Goal: Navigation & Orientation: Understand site structure

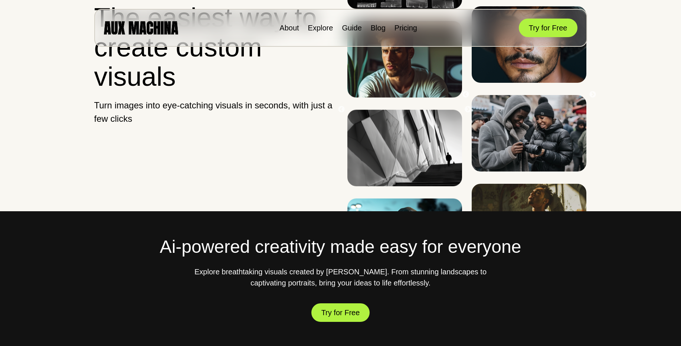
scroll to position [45, 0]
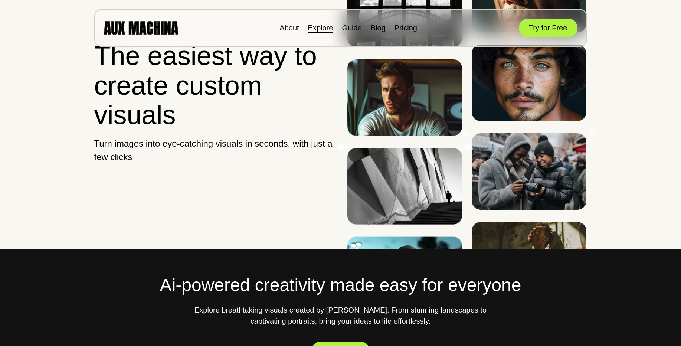
click at [317, 29] on link "Explore" at bounding box center [320, 28] width 25 height 8
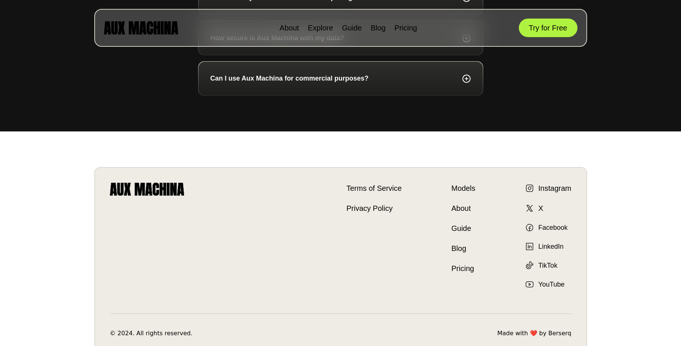
scroll to position [2702, 0]
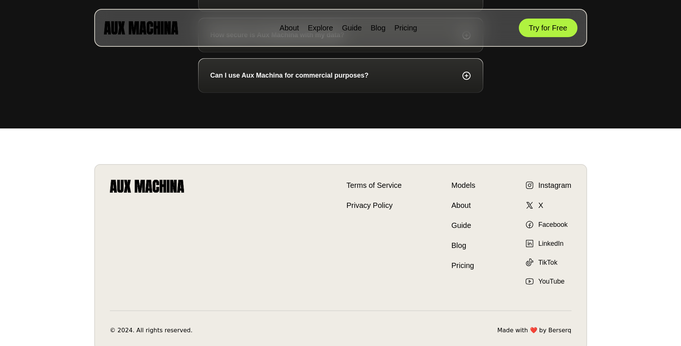
click at [464, 191] on link "Models" at bounding box center [463, 185] width 24 height 11
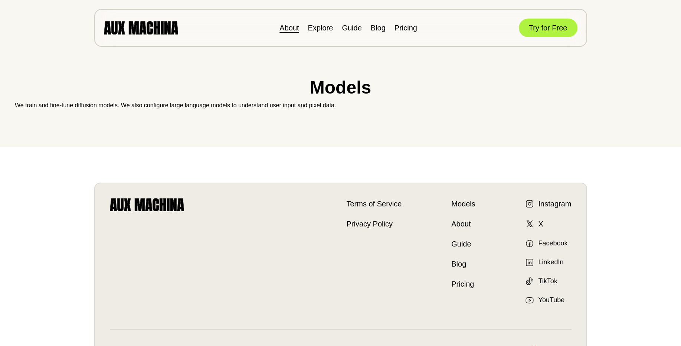
click at [295, 28] on link "About" at bounding box center [288, 28] width 19 height 8
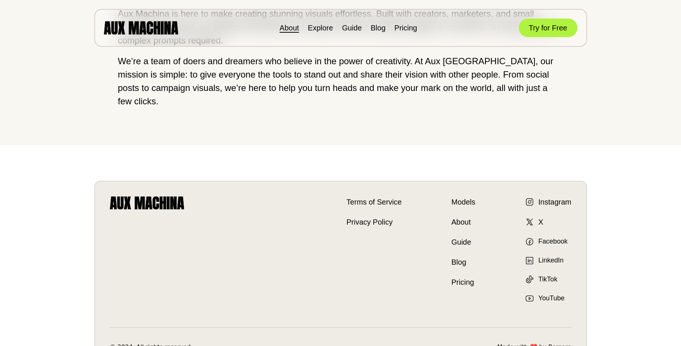
scroll to position [145, 0]
